Goal: Task Accomplishment & Management: Manage account settings

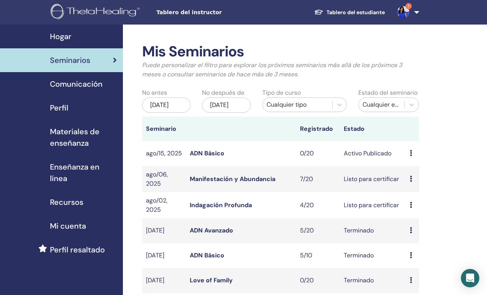
click at [212, 157] on link "ADN Básico" at bounding box center [207, 153] width 35 height 8
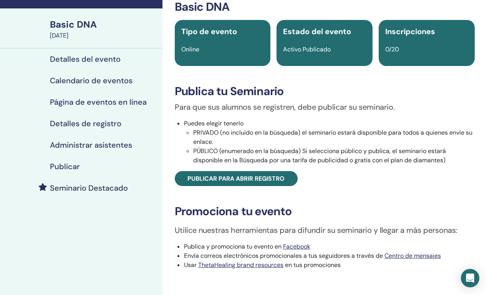
scroll to position [39, 0]
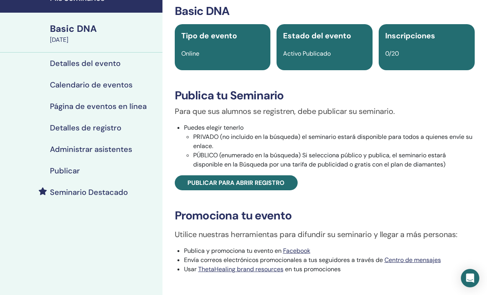
click at [86, 88] on h4 "Calendario de eventos" at bounding box center [91, 84] width 83 height 9
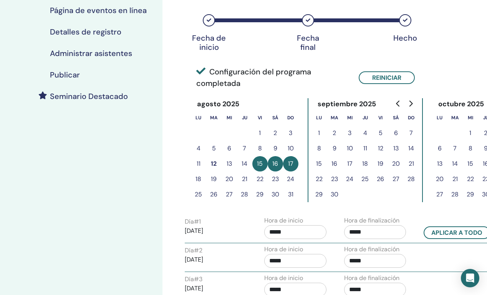
scroll to position [136, 0]
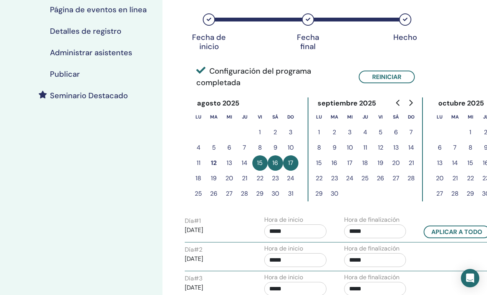
click at [259, 195] on button "29" at bounding box center [259, 193] width 15 height 15
click at [261, 163] on button "15" at bounding box center [259, 163] width 15 height 15
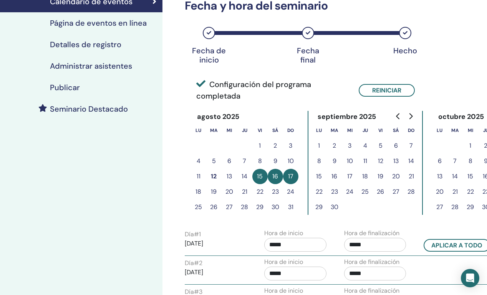
scroll to position [124, 0]
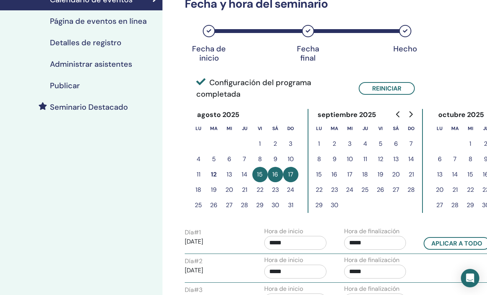
click at [261, 174] on button "15" at bounding box center [259, 174] width 15 height 15
click at [260, 204] on button "29" at bounding box center [259, 205] width 15 height 15
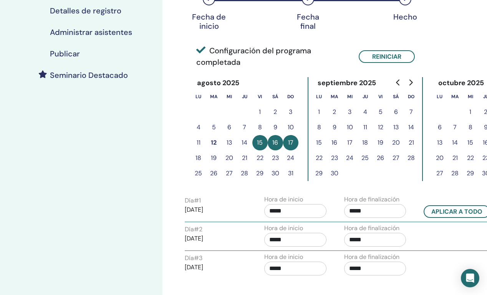
scroll to position [157, 0]
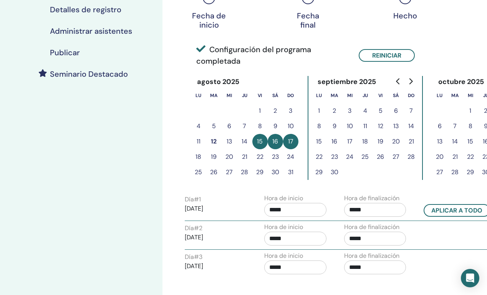
click at [263, 174] on button "29" at bounding box center [259, 172] width 15 height 15
click at [290, 174] on button "31" at bounding box center [290, 172] width 15 height 15
click at [275, 174] on button "30" at bounding box center [275, 172] width 15 height 15
click at [293, 143] on button "17" at bounding box center [290, 141] width 15 height 15
click at [258, 173] on button "29" at bounding box center [259, 172] width 15 height 15
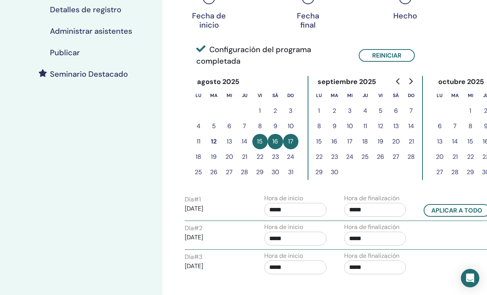
click at [258, 173] on button "29" at bounding box center [259, 172] width 15 height 15
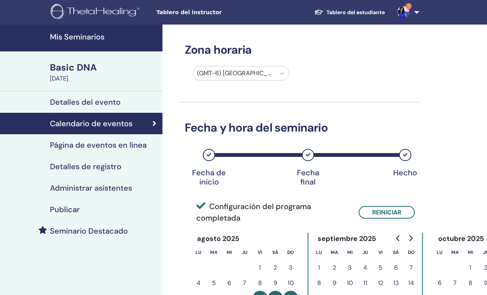
scroll to position [157, 0]
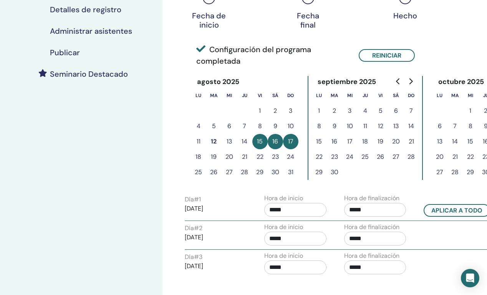
click at [260, 171] on button "29" at bounding box center [259, 172] width 15 height 15
click at [276, 173] on button "30" at bounding box center [275, 172] width 15 height 15
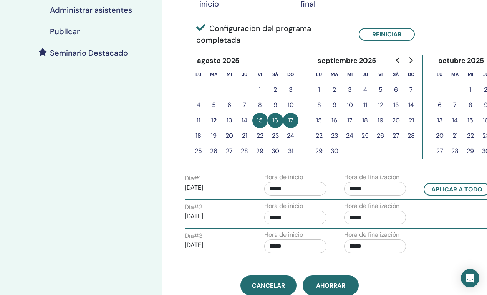
scroll to position [177, 0]
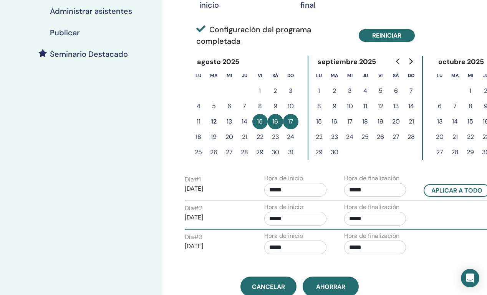
click at [376, 39] on button "Reiniciar" at bounding box center [387, 35] width 56 height 13
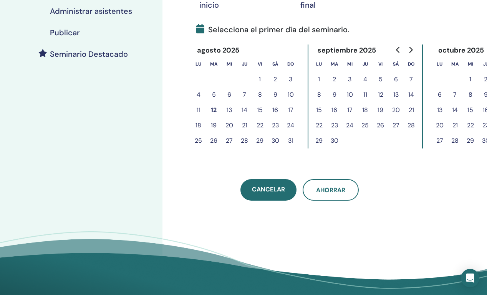
click at [260, 142] on button "29" at bounding box center [259, 140] width 15 height 15
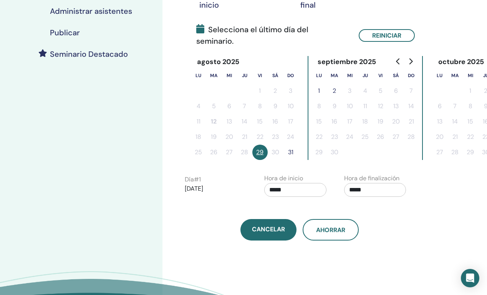
click at [291, 145] on button "31" at bounding box center [290, 152] width 15 height 15
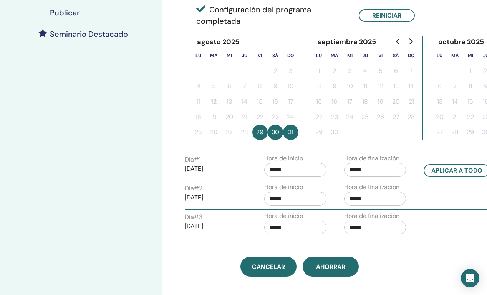
scroll to position [203, 0]
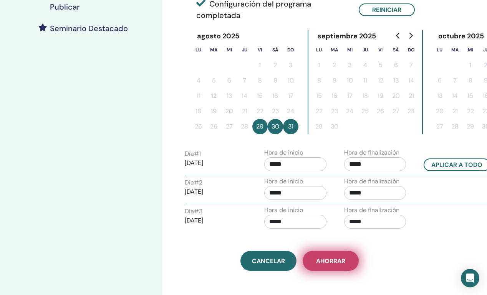
click at [336, 260] on span "Ahorrar" at bounding box center [330, 261] width 29 height 8
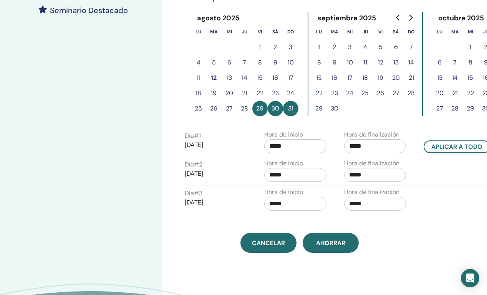
scroll to position [238, 0]
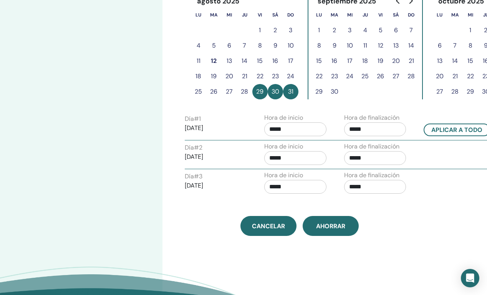
click at [294, 131] on input "*****" at bounding box center [295, 130] width 62 height 14
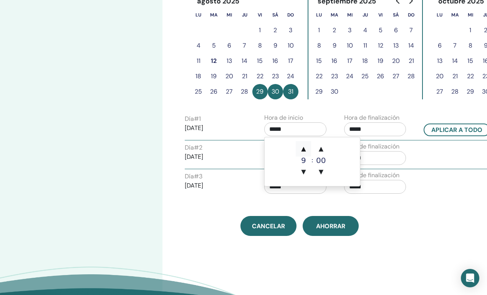
click at [303, 151] on span "▲" at bounding box center [303, 148] width 15 height 15
type input "*****"
click at [368, 130] on input "*****" at bounding box center [375, 130] width 62 height 14
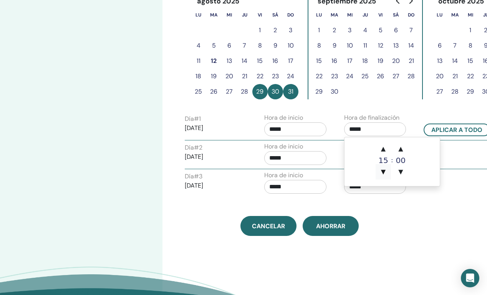
click at [383, 172] on span "▼" at bounding box center [383, 171] width 15 height 15
click at [385, 149] on span "▲" at bounding box center [383, 148] width 15 height 15
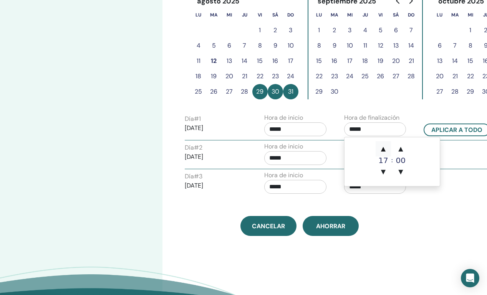
click at [385, 149] on span "▲" at bounding box center [383, 148] width 15 height 15
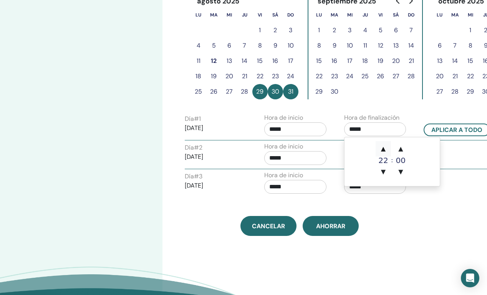
click at [385, 149] on span "▲" at bounding box center [383, 148] width 15 height 15
type input "*****"
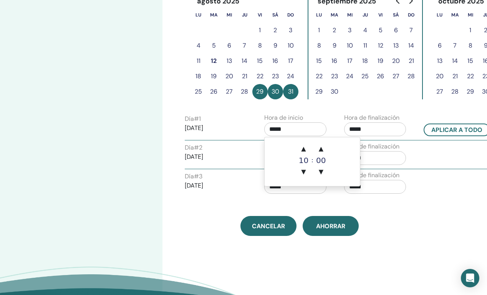
click at [301, 129] on input "*****" at bounding box center [295, 130] width 62 height 14
click at [305, 151] on span "▲" at bounding box center [303, 148] width 15 height 15
click at [303, 170] on span "▼" at bounding box center [303, 171] width 15 height 15
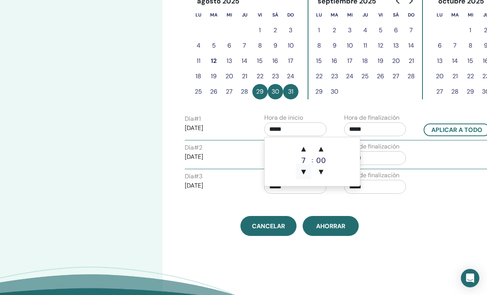
click at [303, 170] on span "▼" at bounding box center [303, 171] width 15 height 15
click at [303, 171] on span "▼" at bounding box center [303, 171] width 15 height 15
type input "*****"
click at [404, 207] on div "Zona horaria (GMT-6) [GEOGRAPHIC_DATA]/[GEOGRAPHIC_DATA] Fecha y [PERSON_NAME] …" at bounding box center [299, 11] width 239 height 449
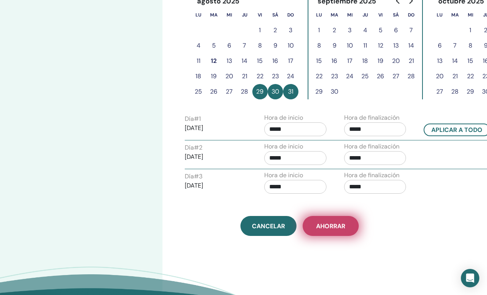
click at [334, 226] on span "Ahorrar" at bounding box center [330, 226] width 29 height 8
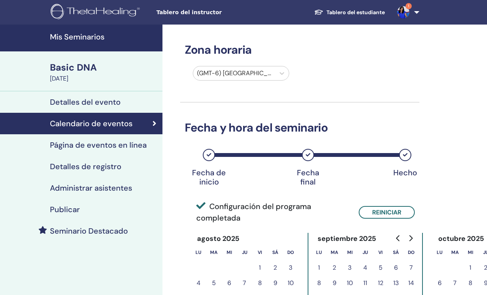
scroll to position [238, 0]
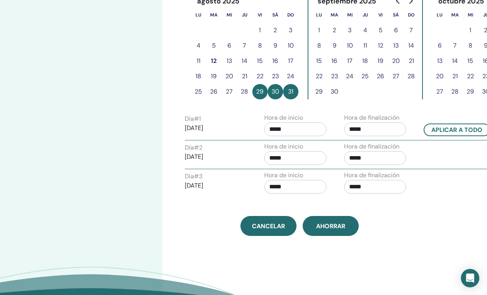
click at [282, 132] on input "*****" at bounding box center [295, 130] width 62 height 14
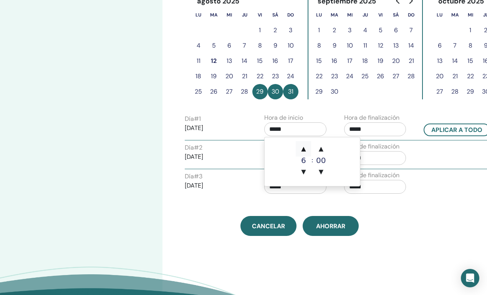
click at [305, 150] on span "▲" at bounding box center [303, 148] width 15 height 15
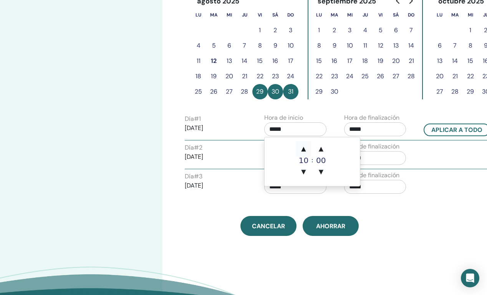
click at [305, 150] on span "▲" at bounding box center [303, 148] width 15 height 15
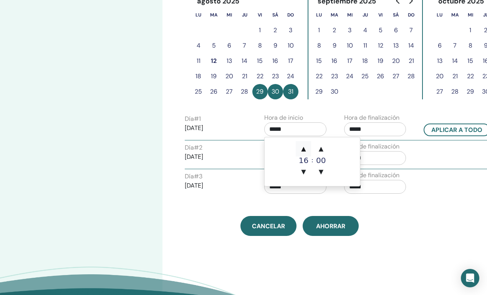
click at [305, 150] on span "▲" at bounding box center [303, 148] width 15 height 15
type input "*****"
click at [422, 185] on div "Día # 3 2025/08/31 Hora de inicio ***** Hora de finalización *****" at bounding box center [338, 184] width 319 height 27
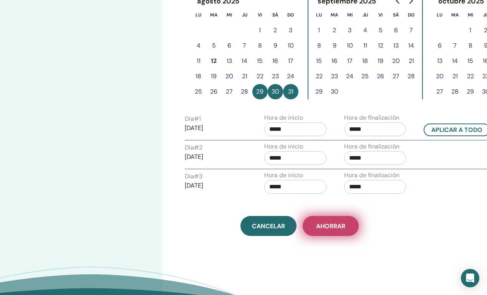
click at [340, 230] on button "Ahorrar" at bounding box center [331, 226] width 56 height 20
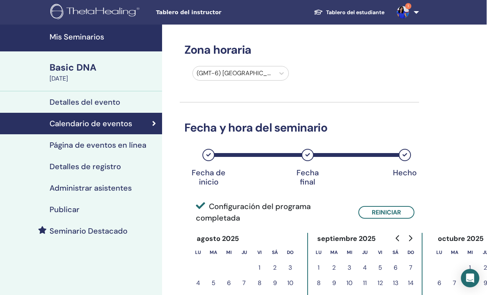
scroll to position [0, 0]
click at [388, 67] on div "(GMT-6) [GEOGRAPHIC_DATA]/[GEOGRAPHIC_DATA]" at bounding box center [293, 75] width 239 height 18
click at [404, 10] on img at bounding box center [403, 12] width 12 height 12
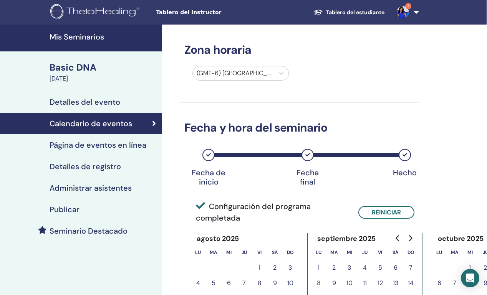
click at [64, 70] on div "Basic DNA" at bounding box center [104, 67] width 108 height 13
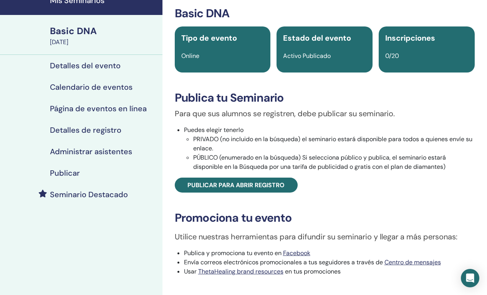
scroll to position [41, 0]
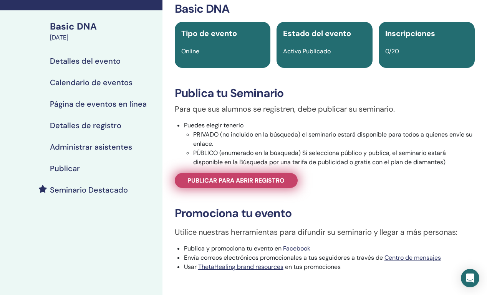
click at [238, 184] on span "Publicar para abrir registro" at bounding box center [235, 181] width 97 height 8
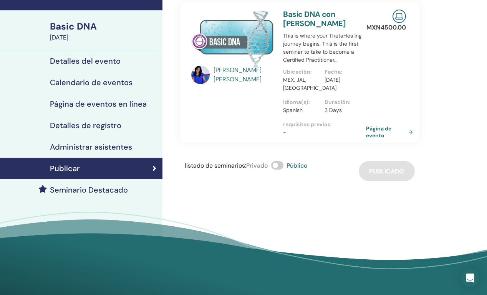
click at [324, 201] on div "[PERSON_NAME] Basic DNA con [PERSON_NAME] This is where your ThetaHealing journ…" at bounding box center [324, 135] width 325 height 305
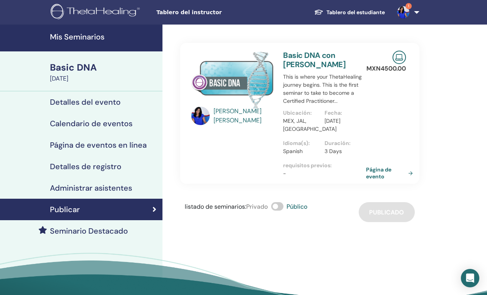
click at [459, 128] on div "[PERSON_NAME] Basic DNA con [PERSON_NAME] This is where your ThetaHealing journ…" at bounding box center [324, 177] width 325 height 305
